Goal: Task Accomplishment & Management: Complete application form

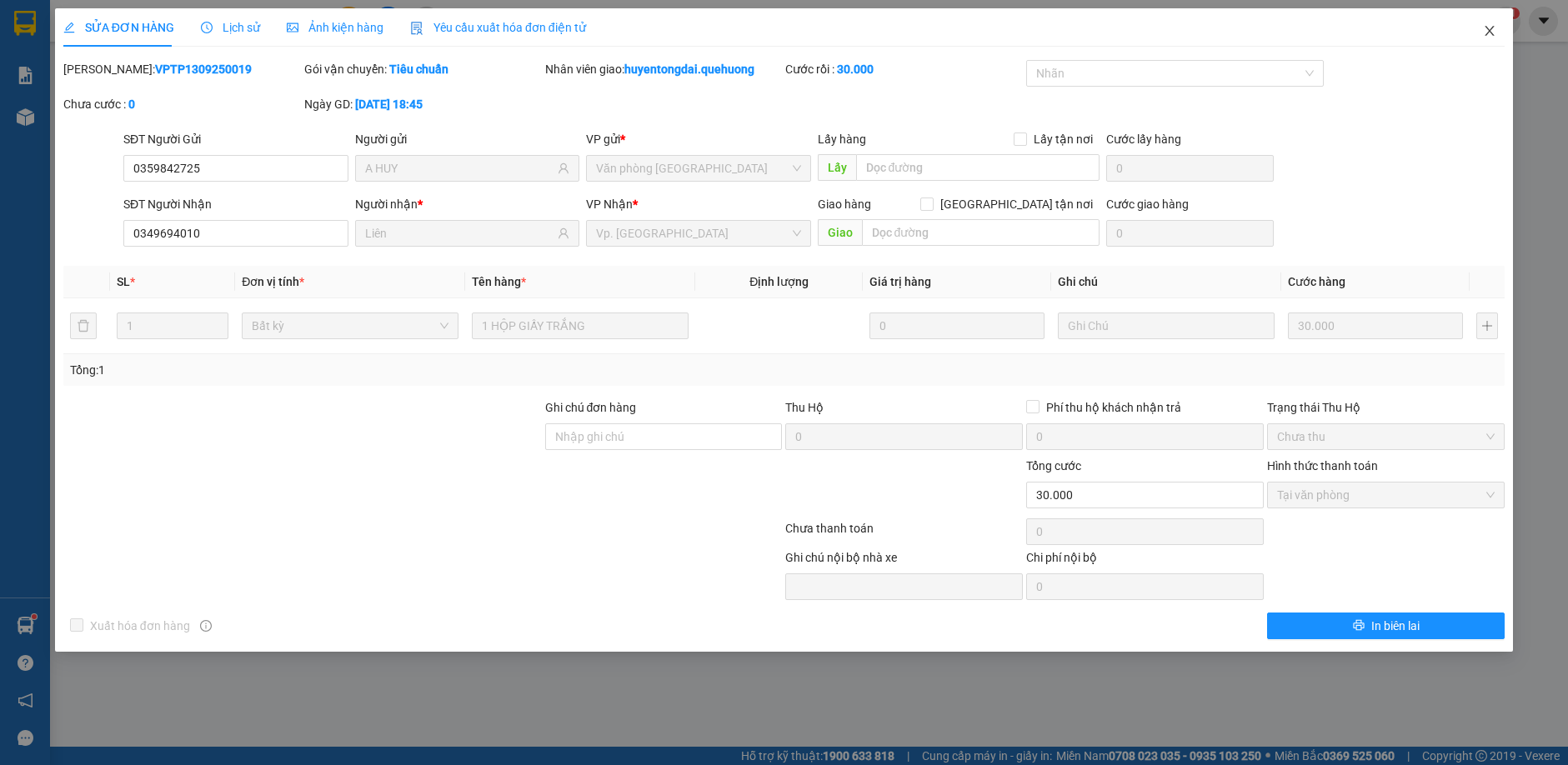
click at [1490, 35] on icon "close" at bounding box center [1489, 30] width 13 height 13
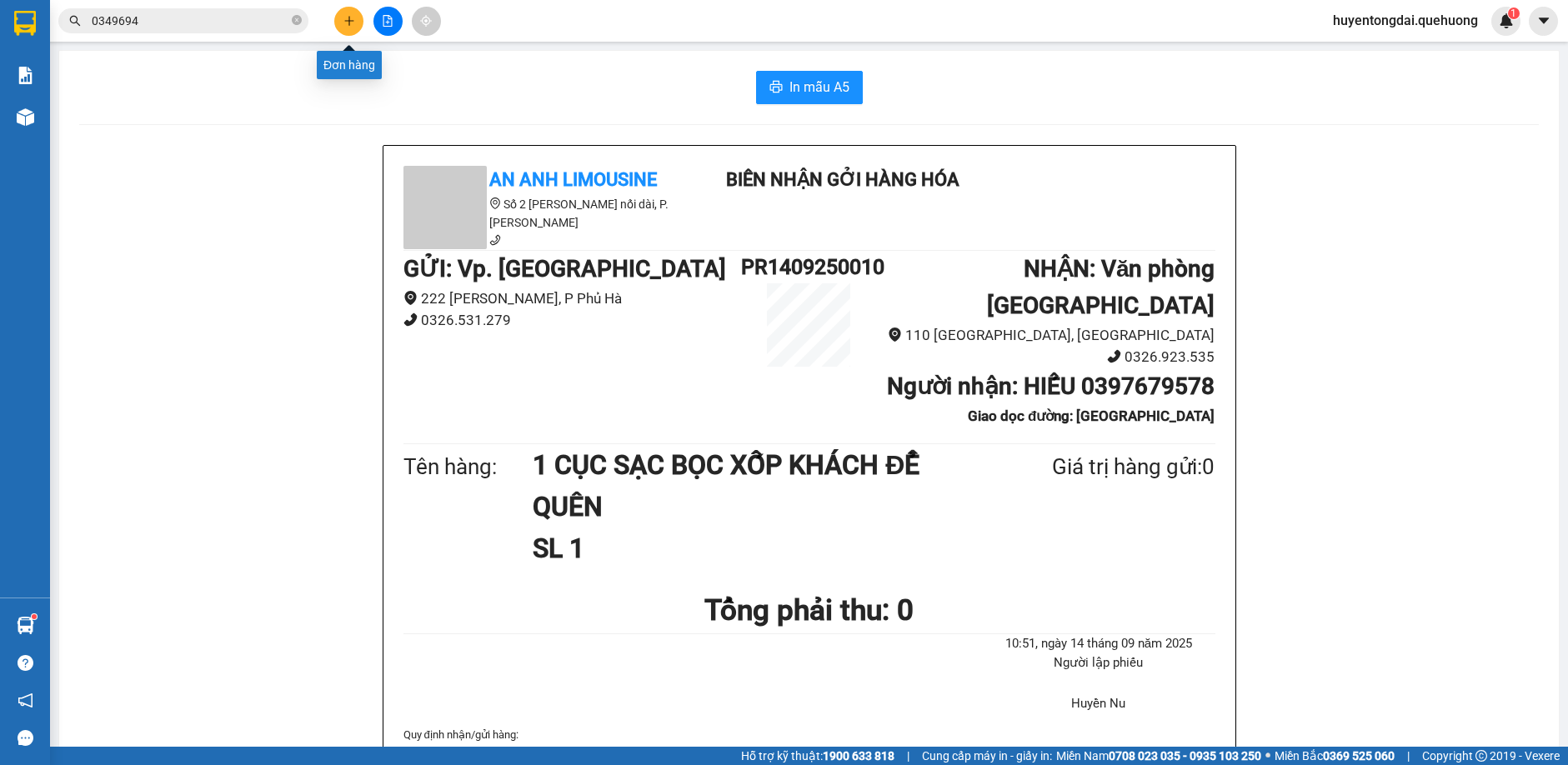
click at [349, 25] on icon "plus" at bounding box center [349, 20] width 11 height 11
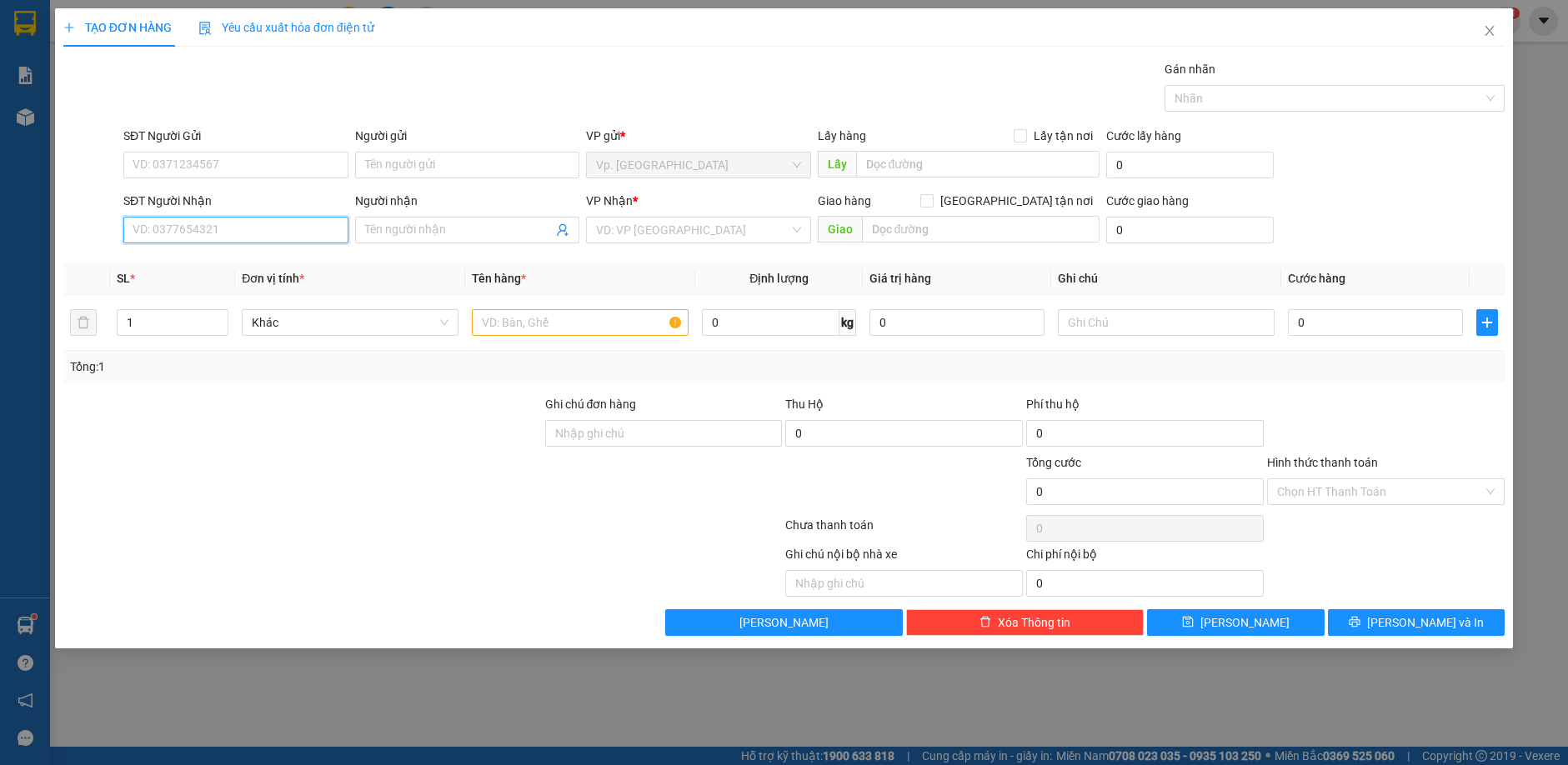
click at [208, 225] on input "SĐT Người Nhận" at bounding box center [236, 230] width 225 height 27
click at [212, 265] on div "0909522415 - LAN [GEOGRAPHIC_DATA]" at bounding box center [240, 261] width 213 height 18
type input "0909522415"
type input "LAN ANH"
type input "NDD"
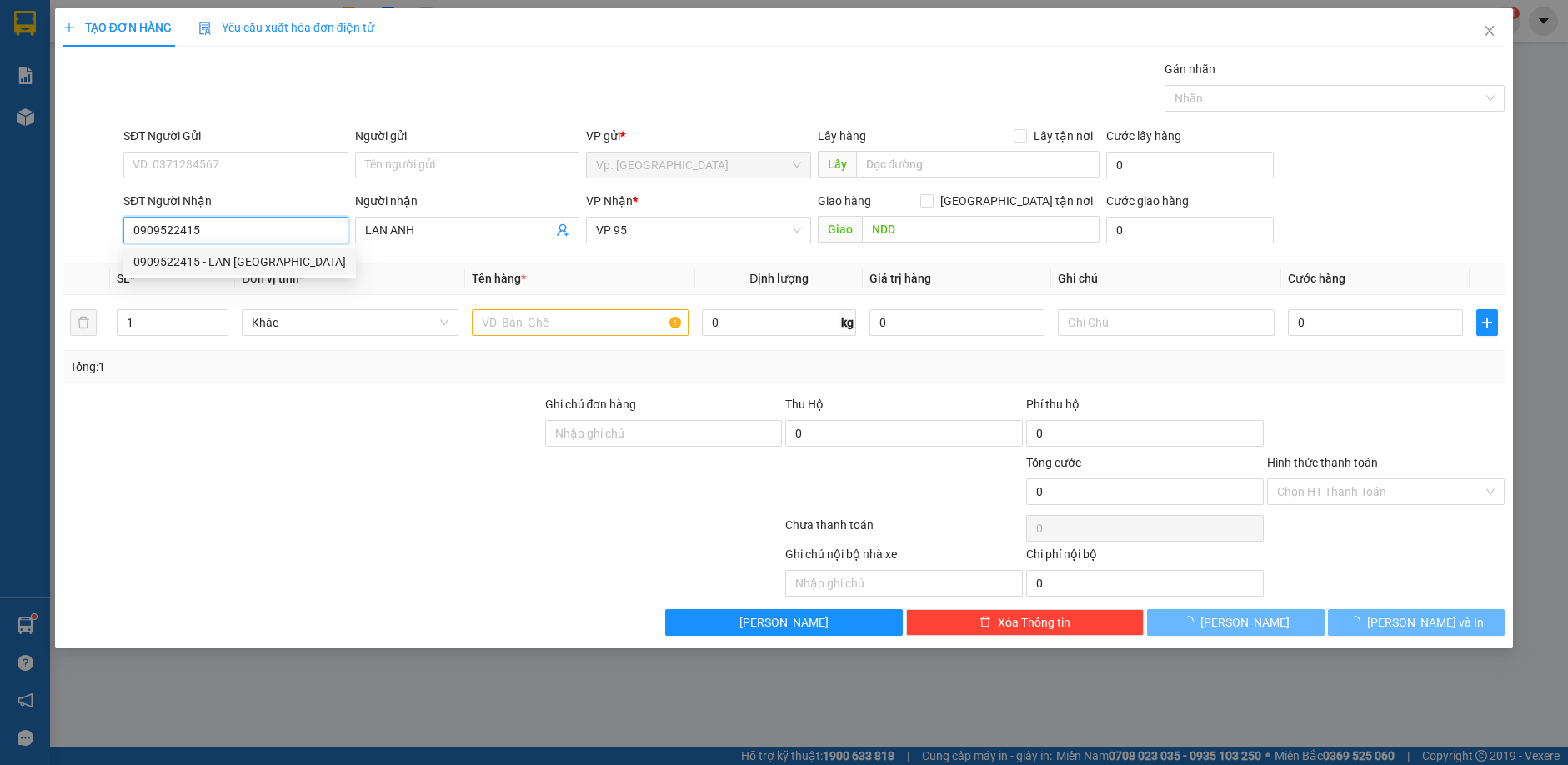
type input "80.000"
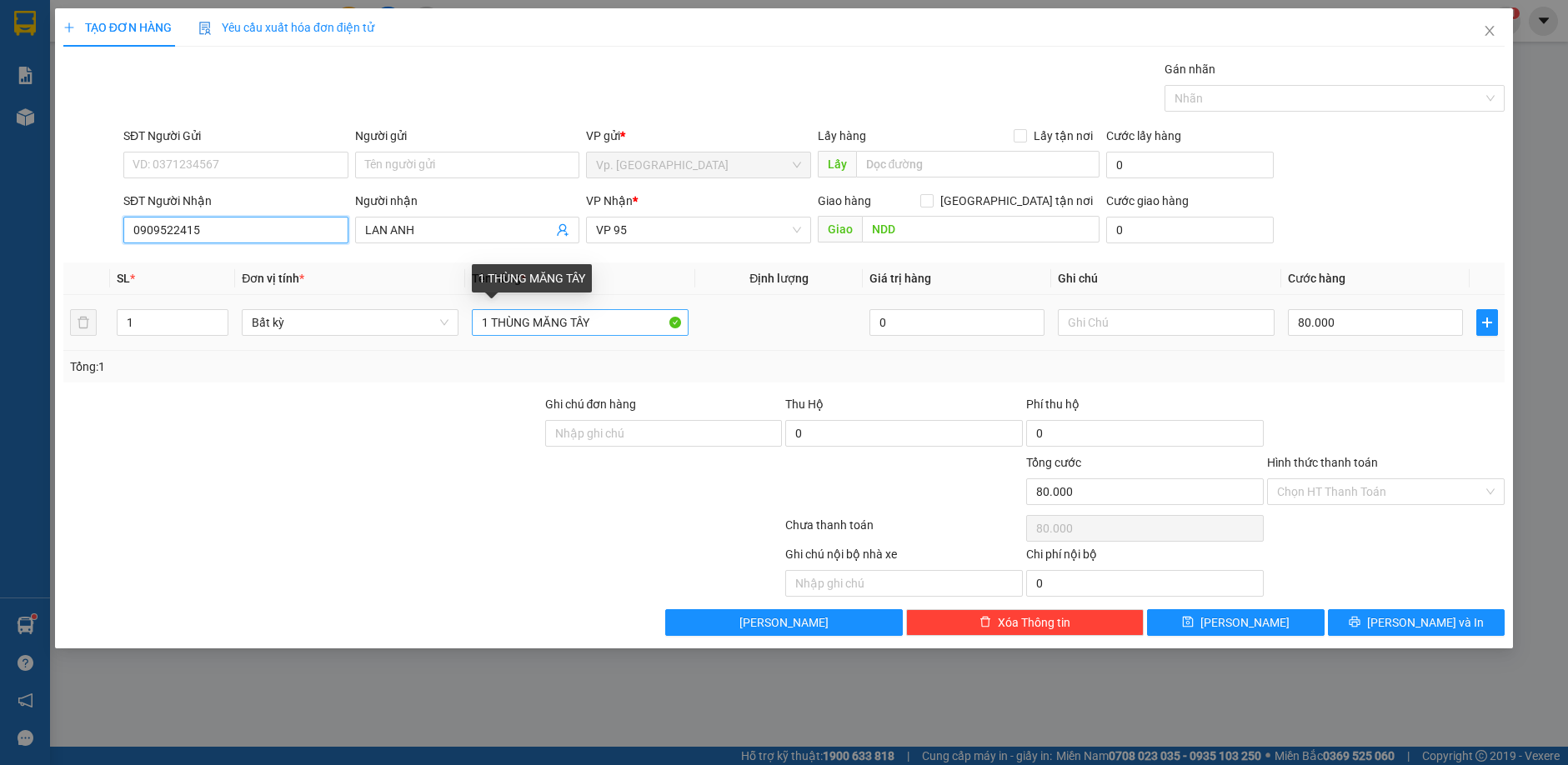
type input "0909522415"
drag, startPoint x: 489, startPoint y: 318, endPoint x: 426, endPoint y: 337, distance: 65.8
click at [426, 337] on tr "1 Bất kỳ 1 THÙNG MĂNG TÂY 0 80.000" at bounding box center [784, 322] width 1441 height 56
type input "2 THÙNG MĂNG TÂY"
drag, startPoint x: 142, startPoint y: 323, endPoint x: 76, endPoint y: 343, distance: 69.0
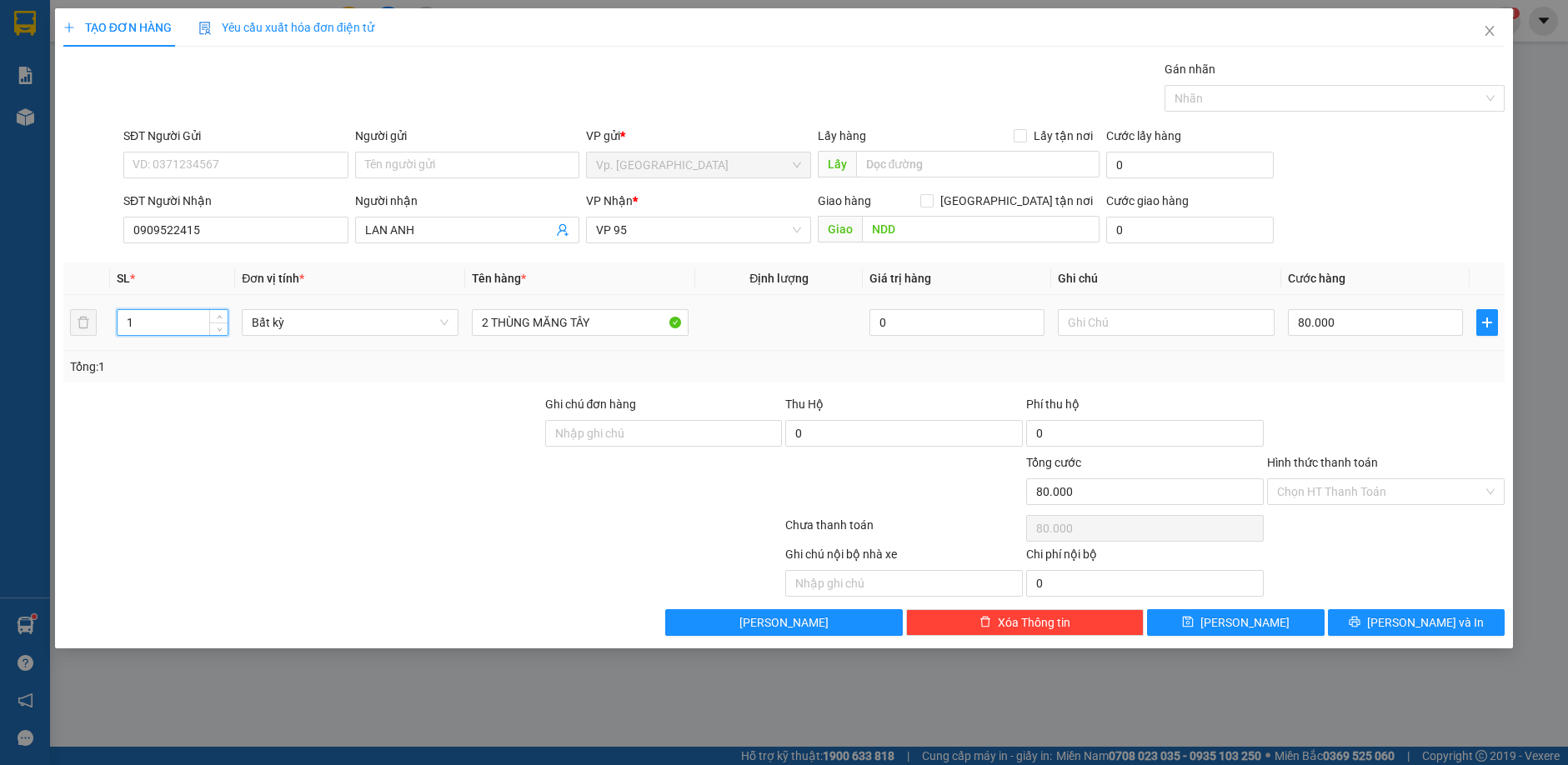
click at [76, 343] on tr "1 Bất kỳ 2 THÙNG MĂNG TÂY 0 80.000" at bounding box center [784, 322] width 1441 height 56
type input "2"
click at [1334, 329] on input "80.000" at bounding box center [1375, 322] width 175 height 27
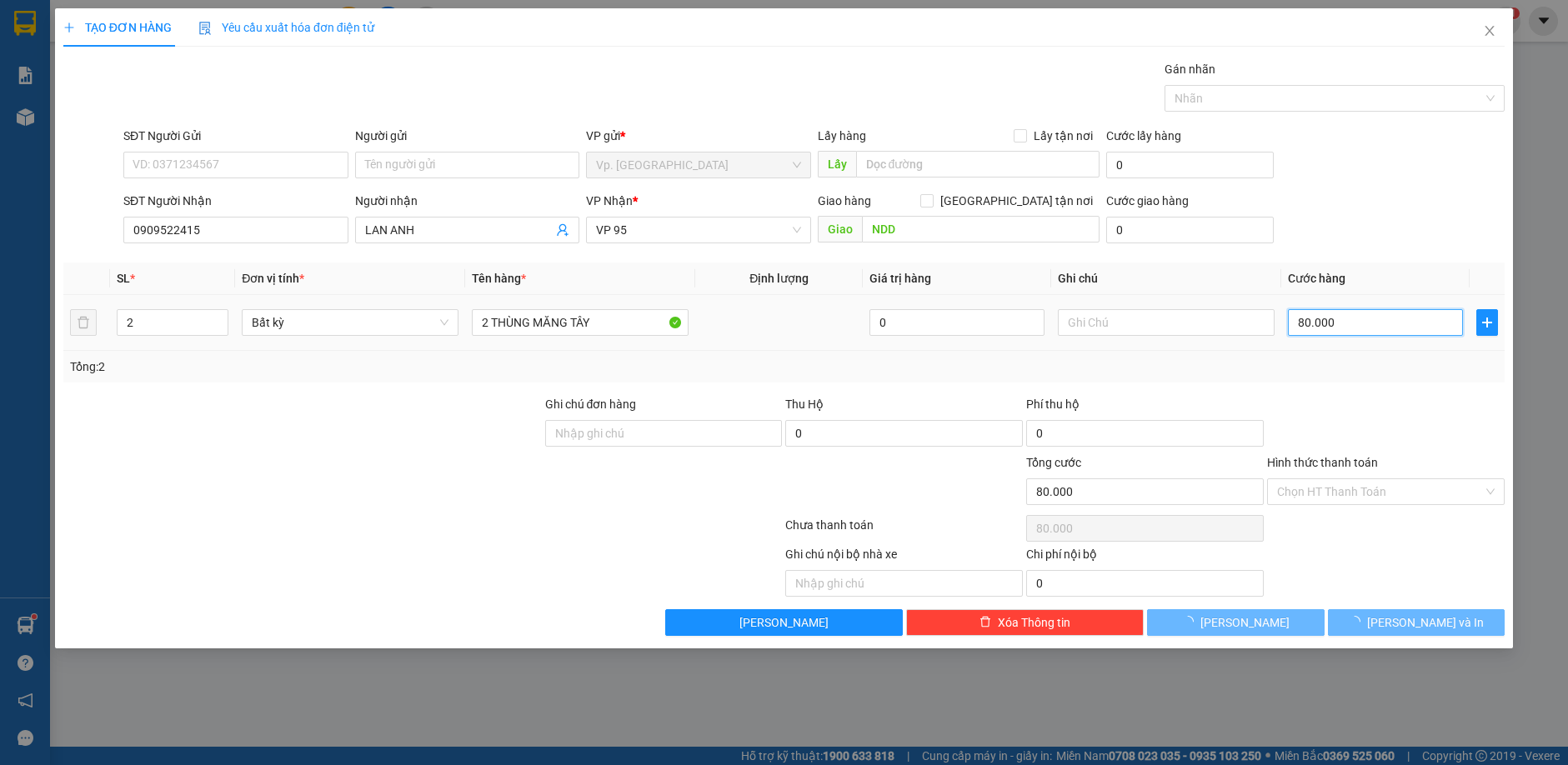
type input "0"
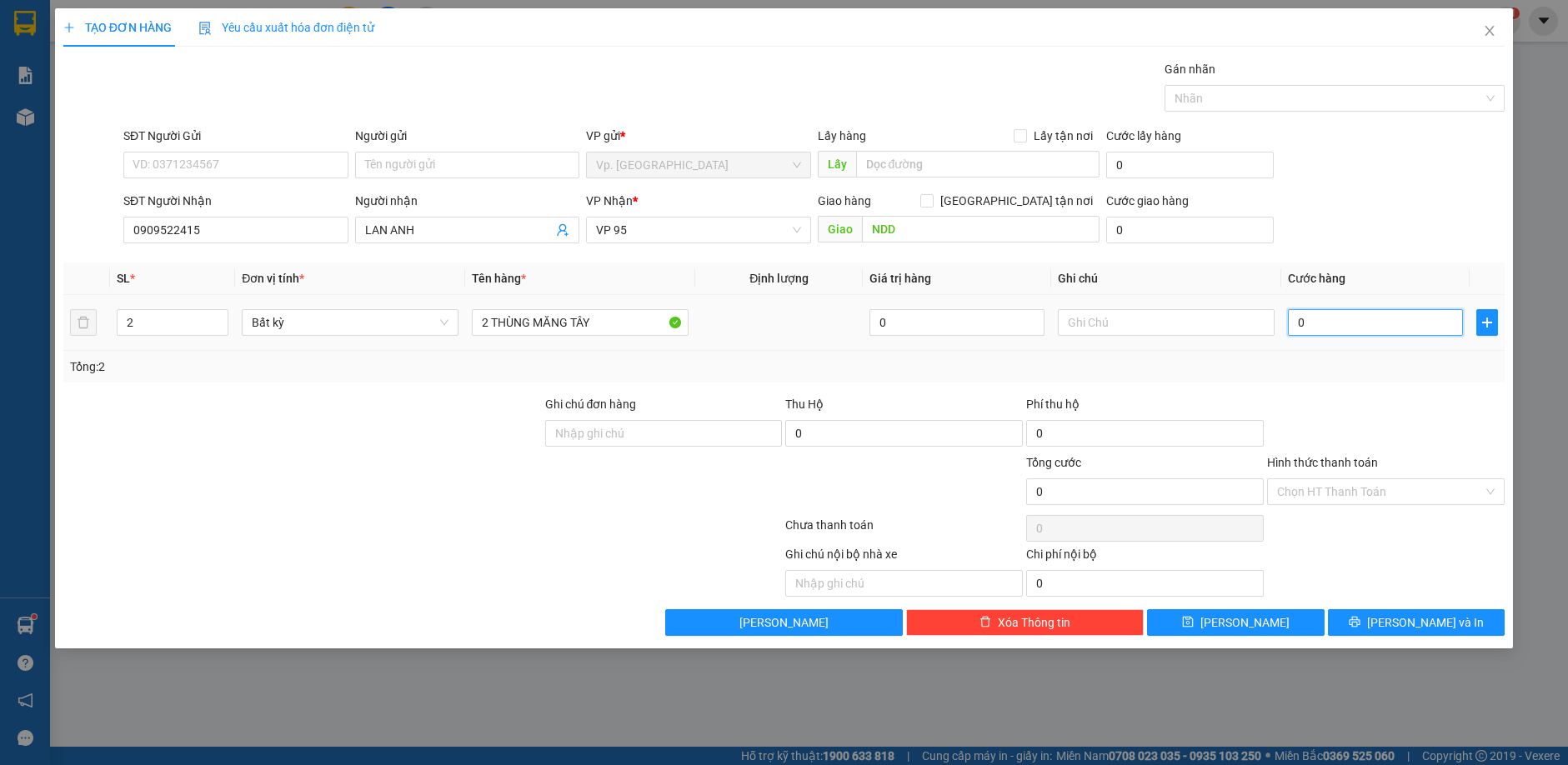
type input "9"
type input "09"
type input "90"
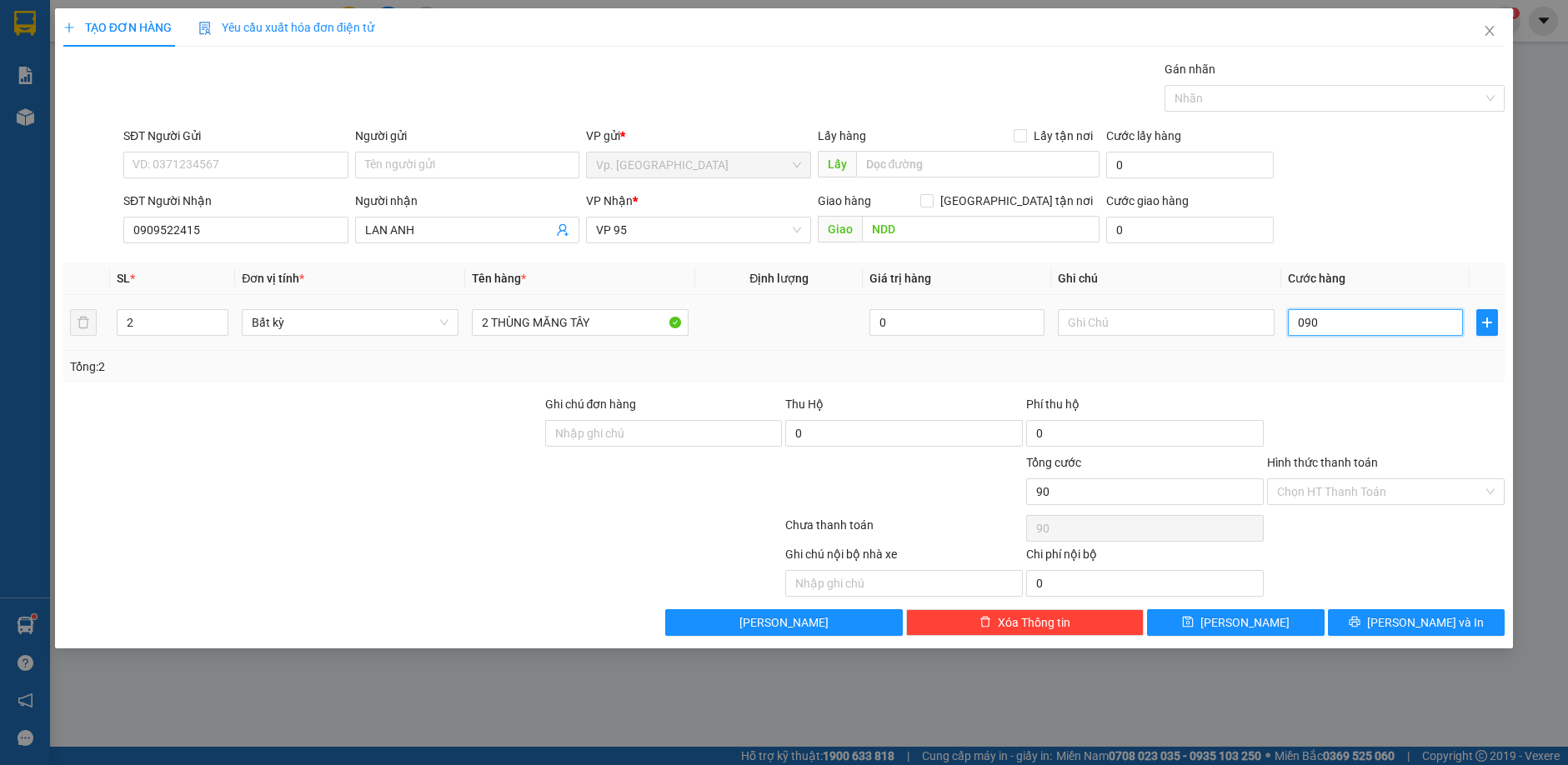
type input "090"
type input "90.000"
click at [1335, 389] on div "Transit Pickup Surcharge Ids Transit Deliver Surcharge Ids Transit Deliver Surc…" at bounding box center [784, 347] width 1441 height 576
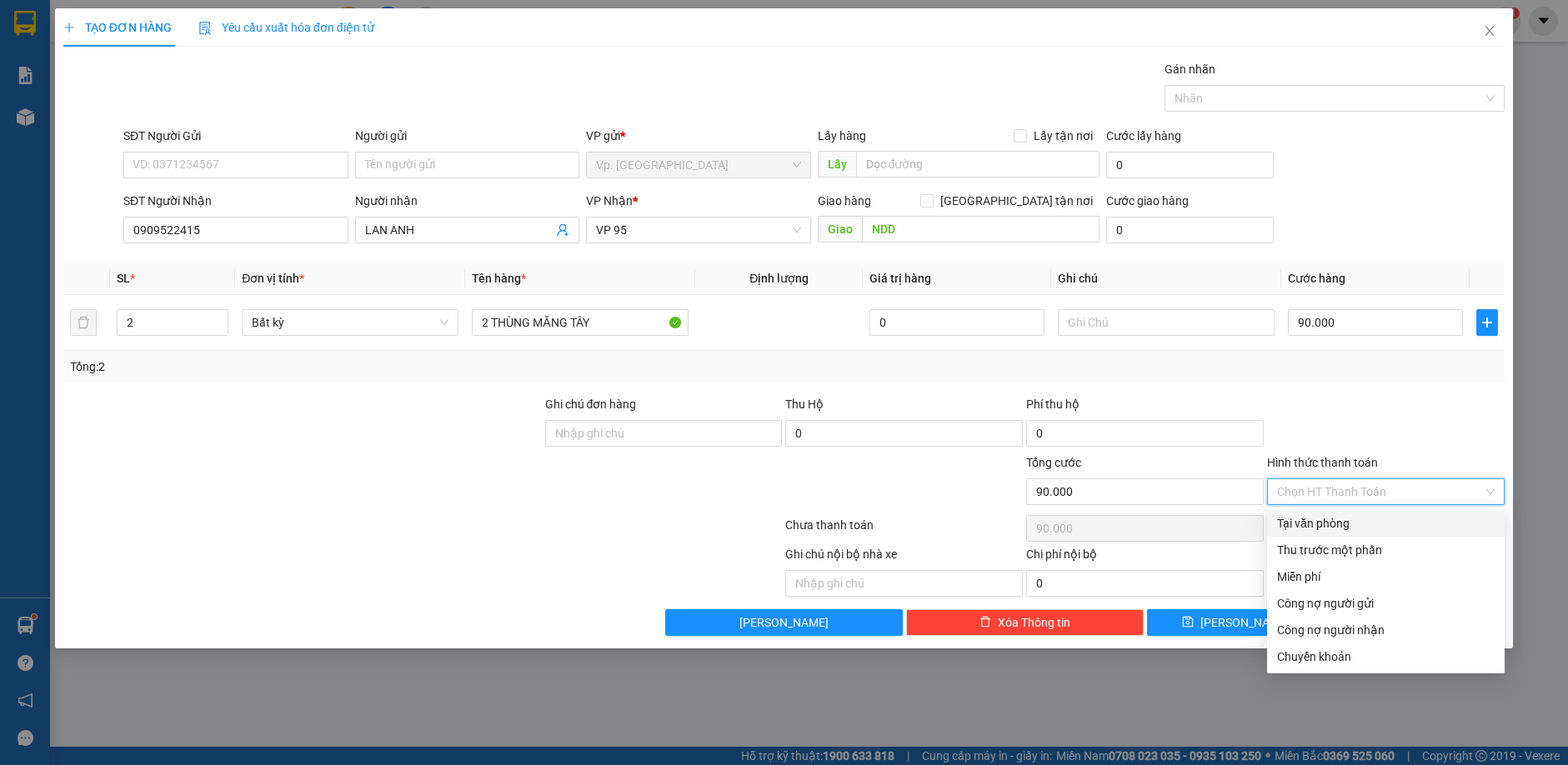
click at [1316, 493] on input "Hình thức thanh toán" at bounding box center [1380, 491] width 206 height 25
click at [1311, 514] on div "Tại văn phòng" at bounding box center [1386, 523] width 218 height 18
type input "0"
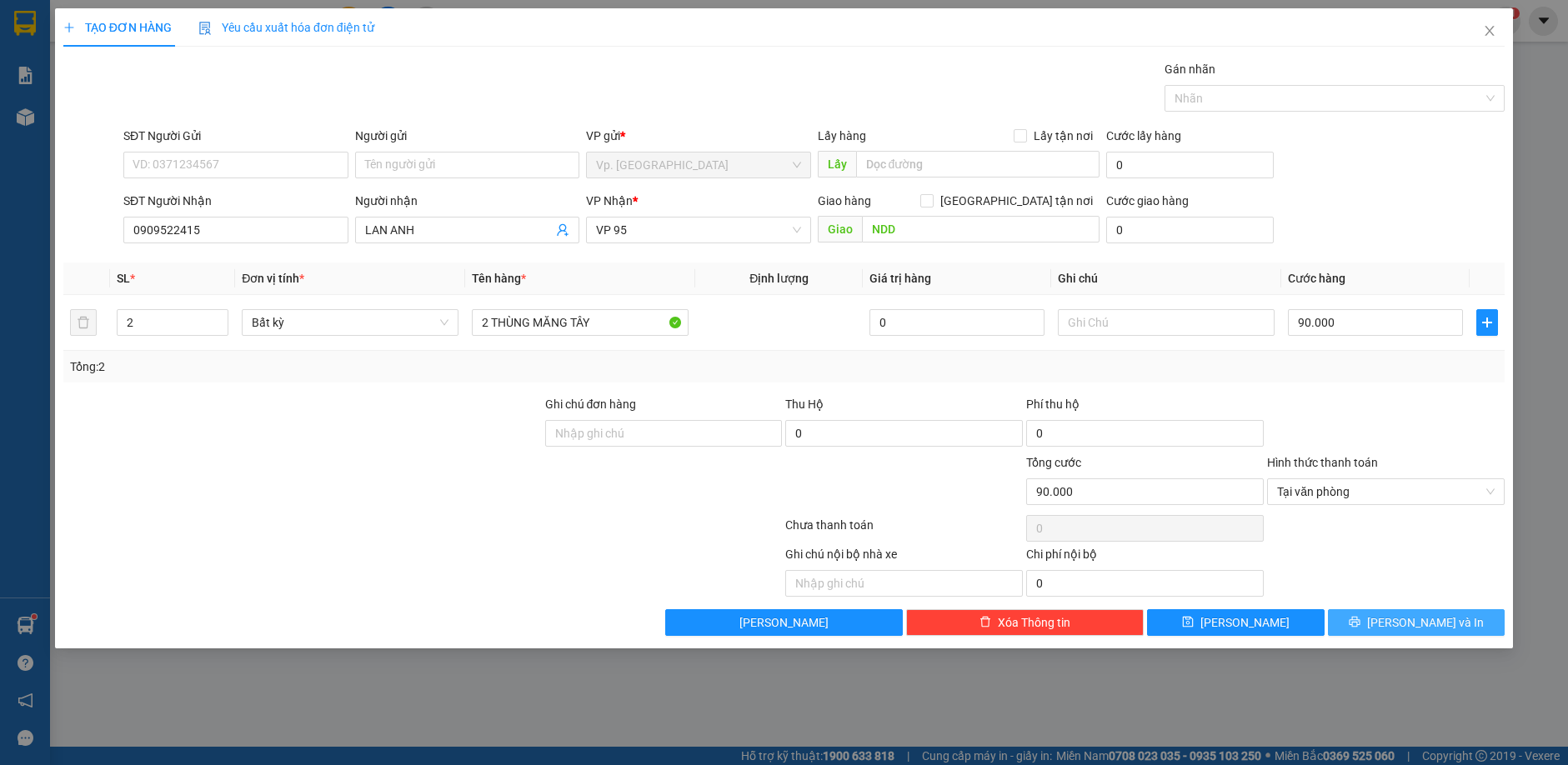
click at [1411, 609] on button "[PERSON_NAME] và In" at bounding box center [1416, 622] width 177 height 27
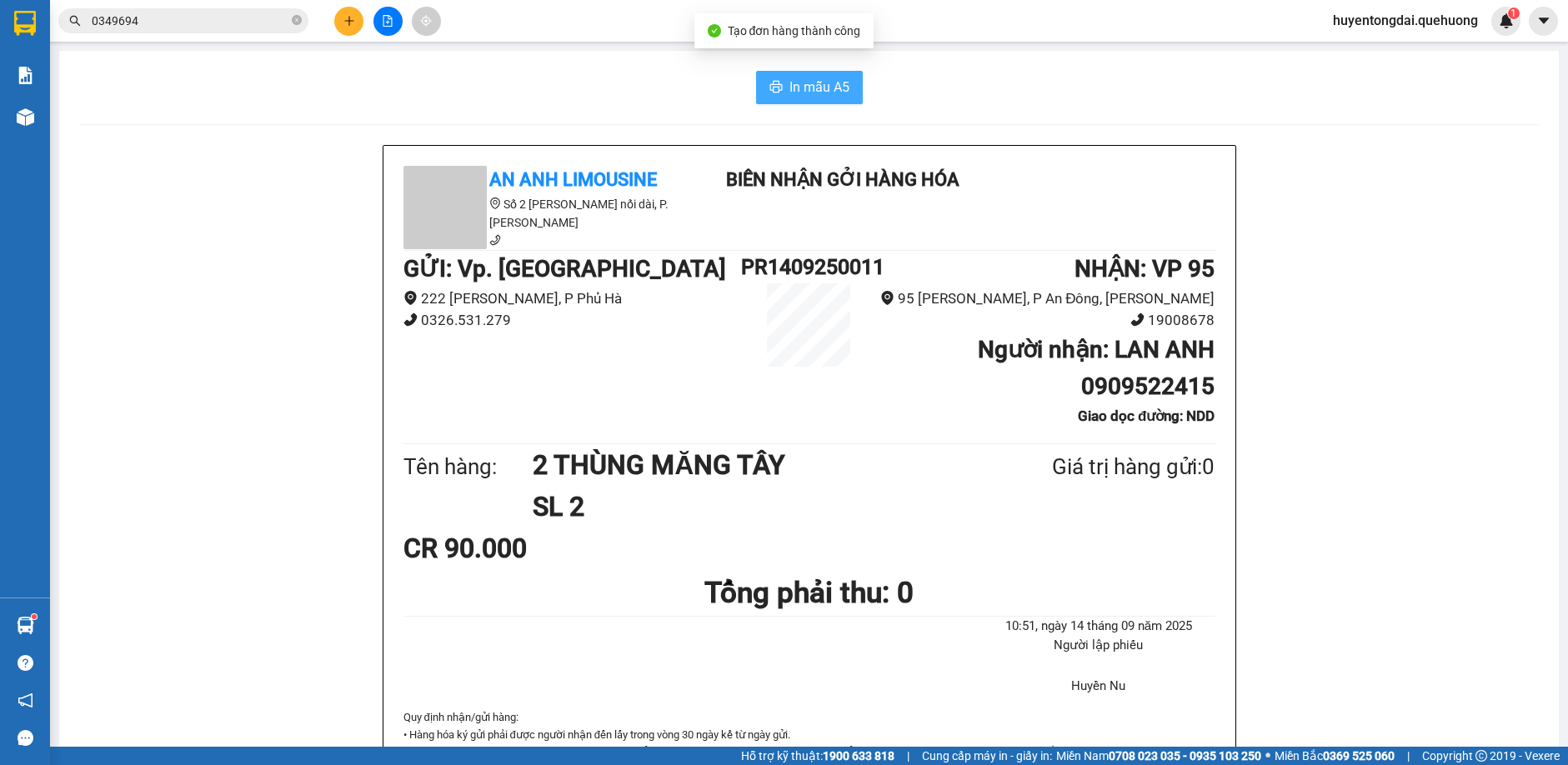
click at [807, 88] on span "In mẫu A5" at bounding box center [819, 87] width 60 height 21
drag, startPoint x: 375, startPoint y: 376, endPoint x: 368, endPoint y: 358, distance: 19.3
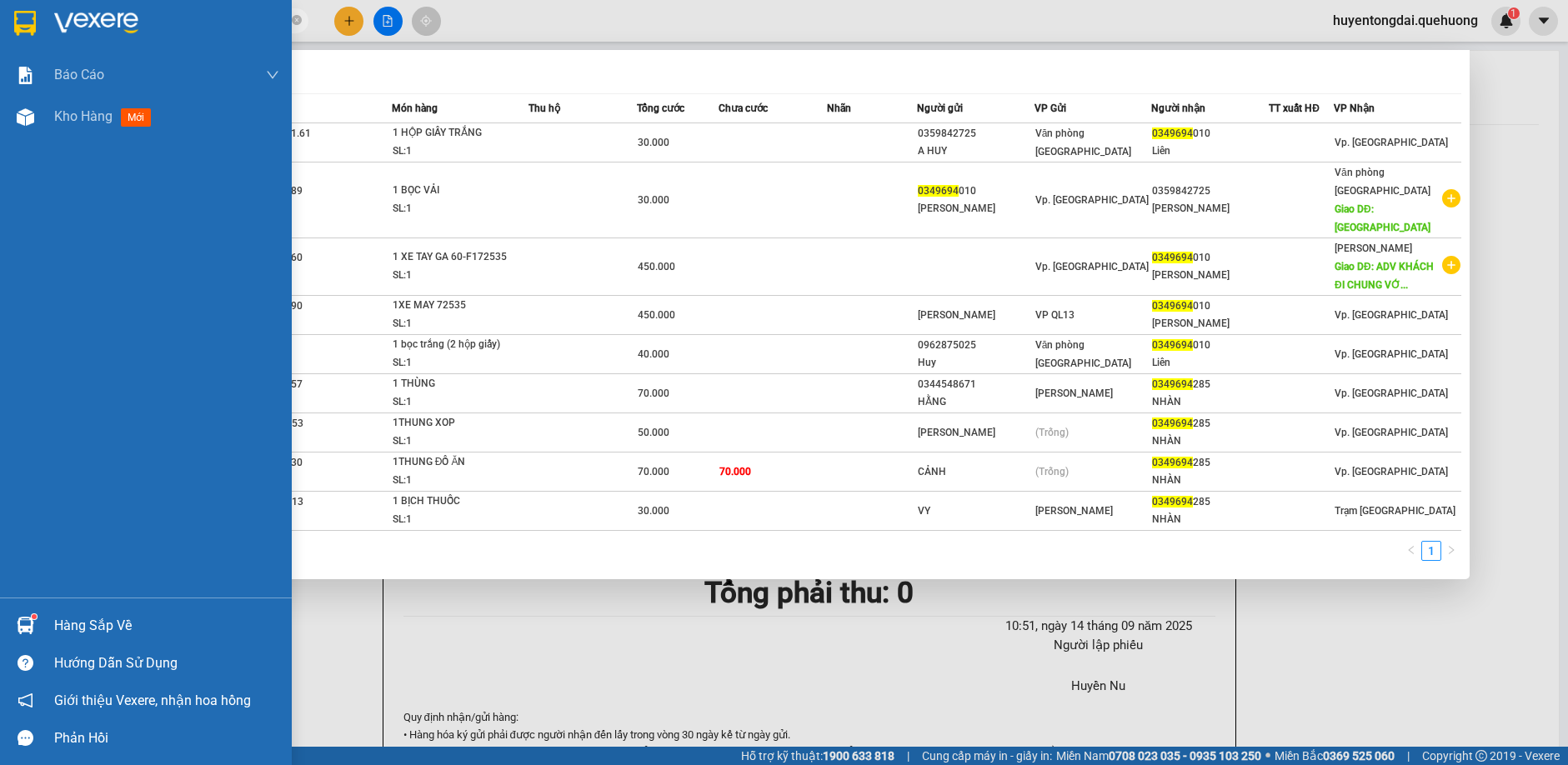
drag, startPoint x: 170, startPoint y: 19, endPoint x: 0, endPoint y: 11, distance: 170.2
click at [0, 11] on section "Kết quả tìm kiếm ( 9 ) Bộ lọc Mã ĐH Trạng thái Món hàng Thu hộ Tổng cước Chưa c…" at bounding box center [784, 382] width 1568 height 765
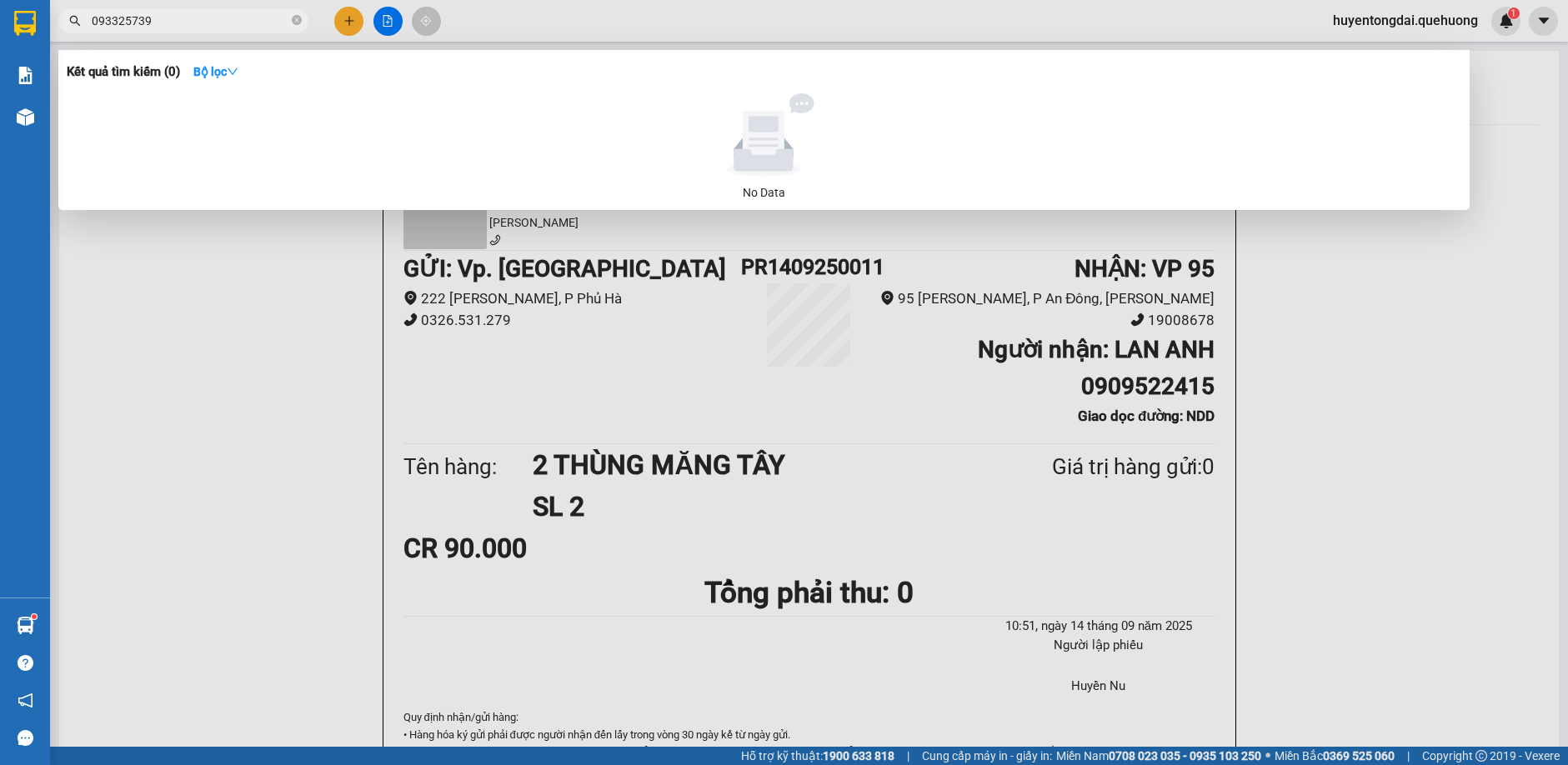
click at [117, 18] on input "093325739" at bounding box center [189, 20] width 196 height 18
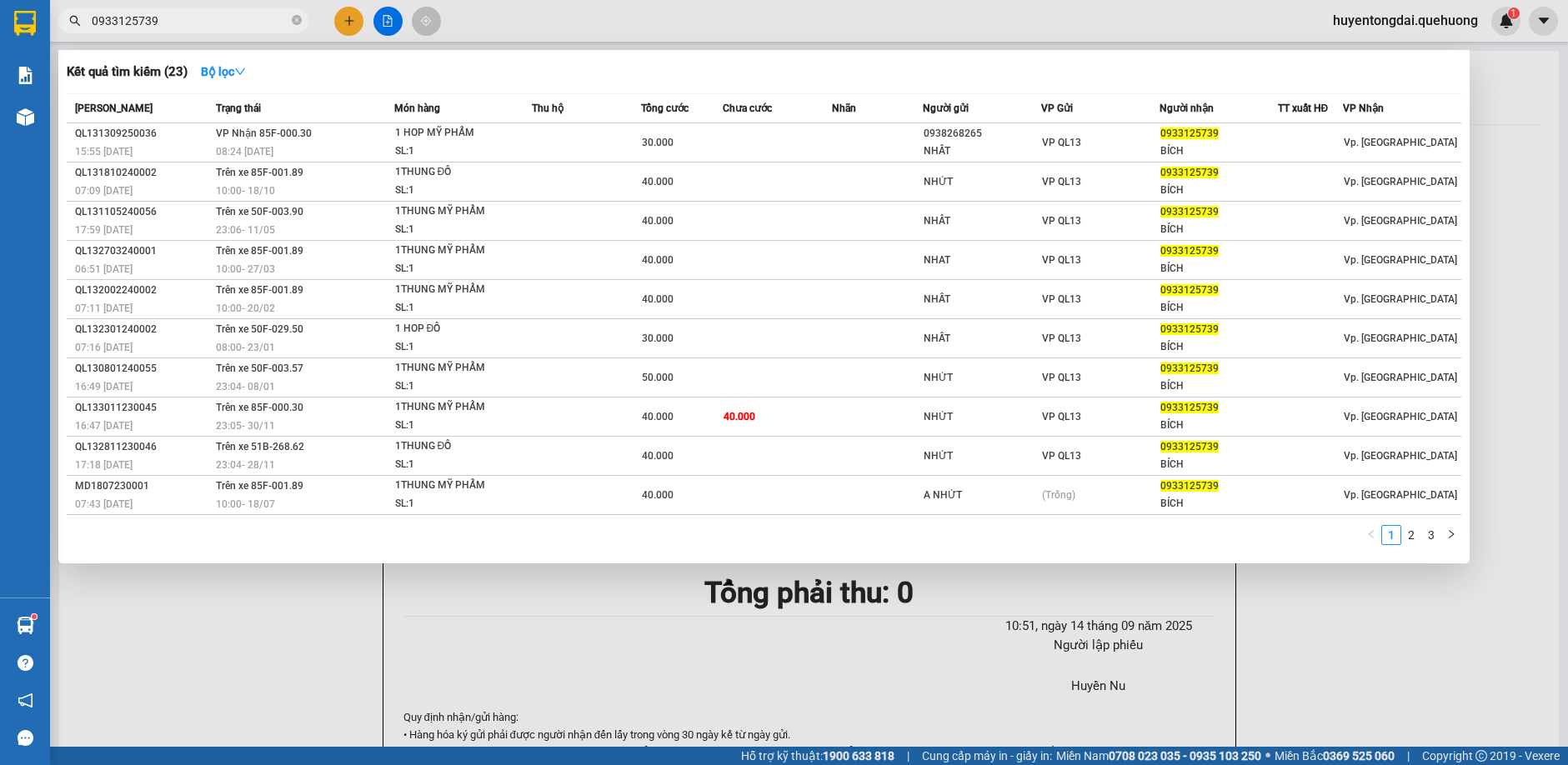
drag, startPoint x: 199, startPoint y: 15, endPoint x: 20, endPoint y: -29, distance: 184.3
click at [20, 0] on html "Kết quả tìm kiếm ( 23 ) Bộ lọc Mã ĐH Trạng thái Món hàng Thu hộ Tổng cước Chưa …" at bounding box center [784, 382] width 1568 height 765
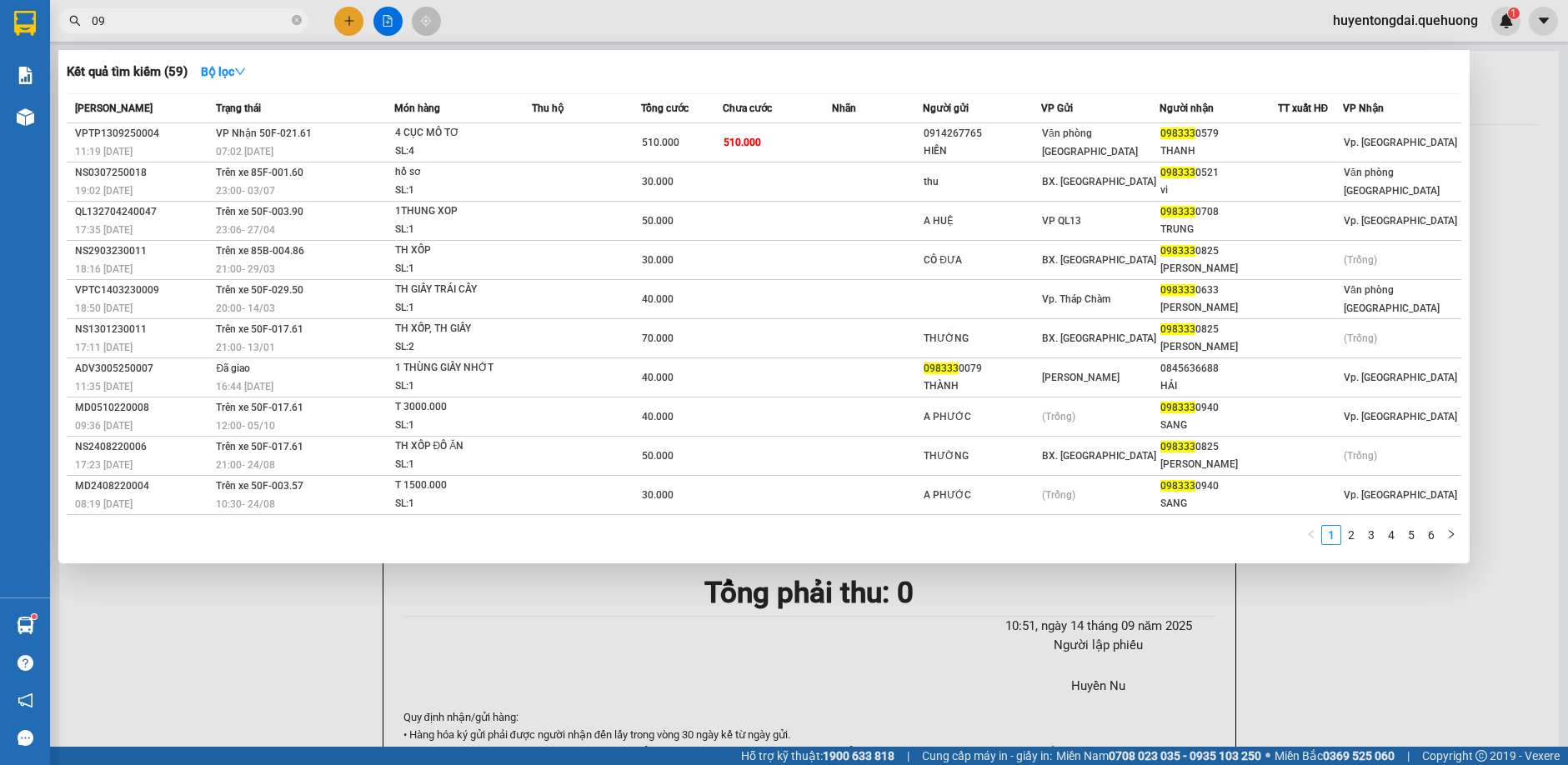
type input "0"
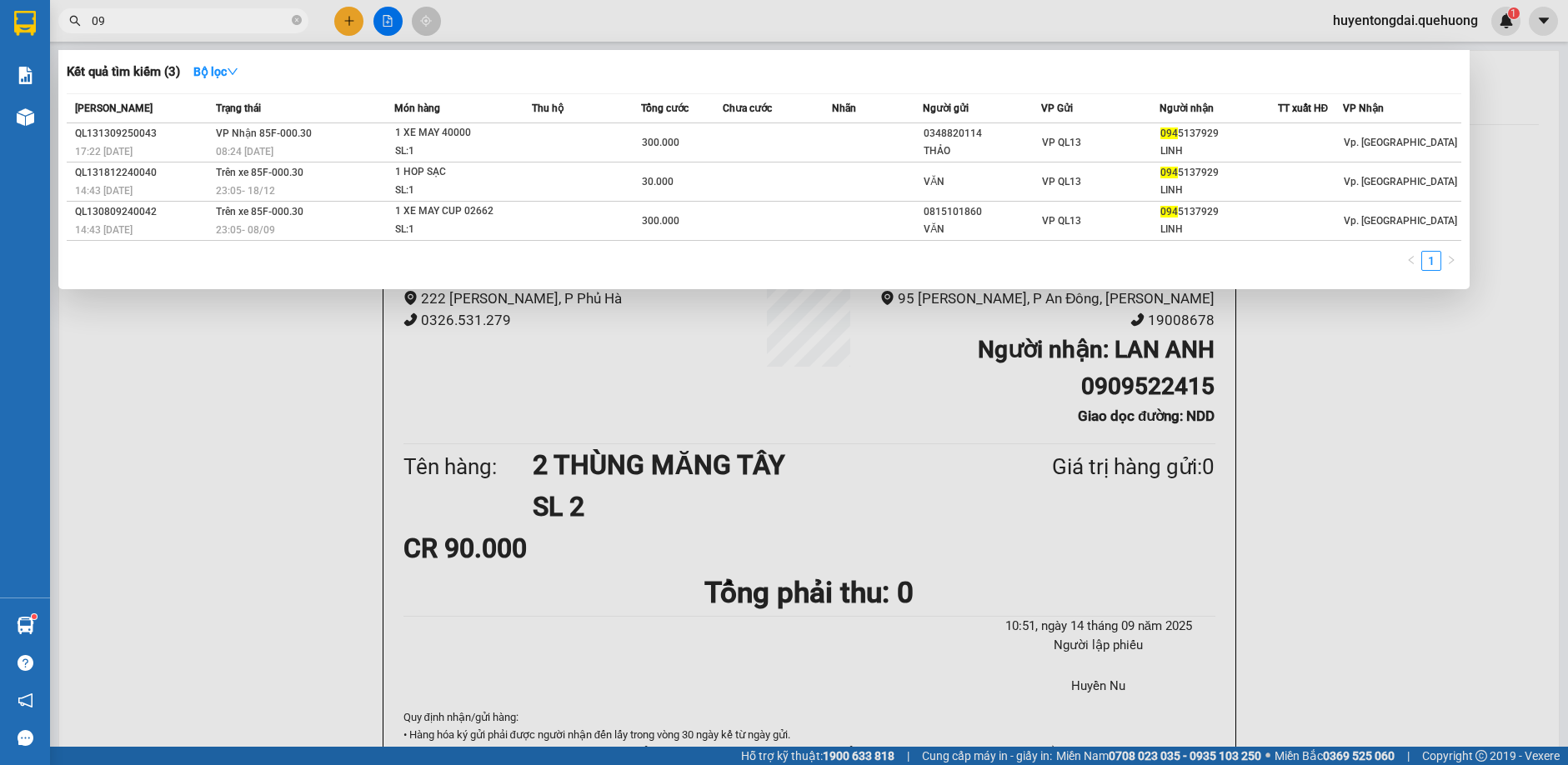
type input "0"
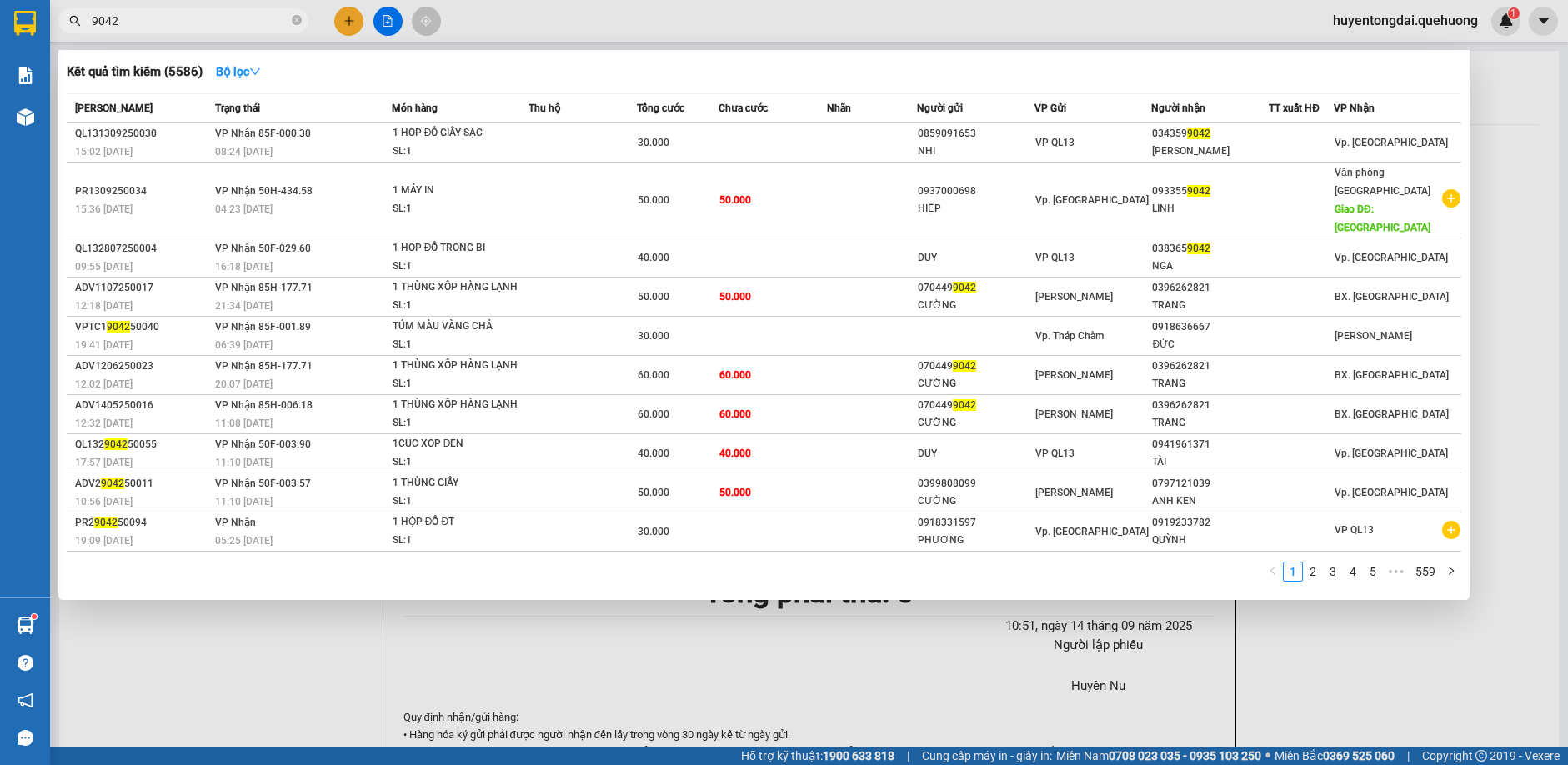
drag, startPoint x: 127, startPoint y: 20, endPoint x: 36, endPoint y: 25, distance: 91.1
click at [10, 20] on section "Kết quả tìm kiếm ( 5586 ) Bộ lọc Mã ĐH Trạng thái Món hàng Thu hộ Tổng cước Chư…" at bounding box center [784, 382] width 1568 height 765
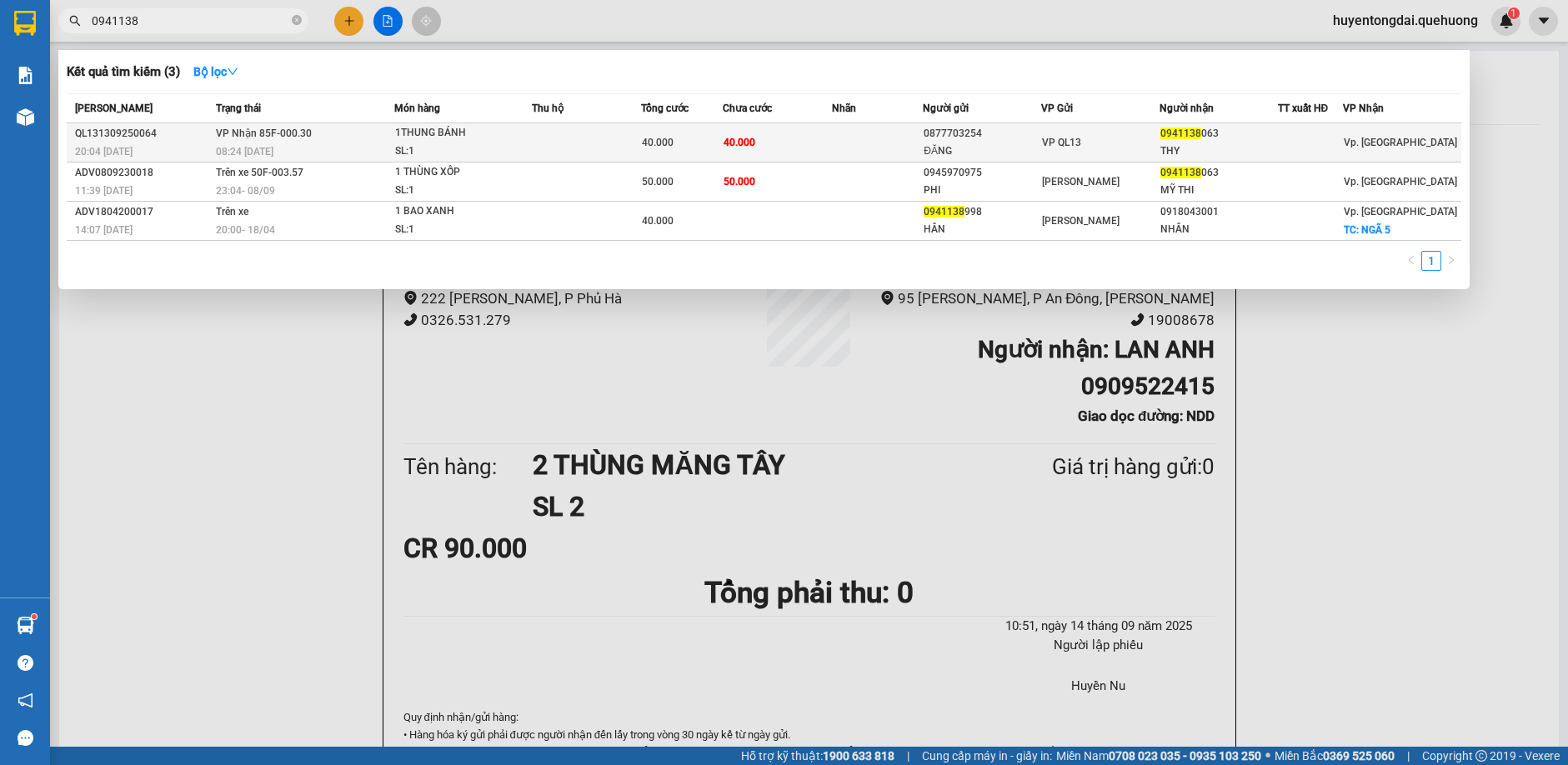
type input "0941138"
